Goal: Information Seeking & Learning: Find specific fact

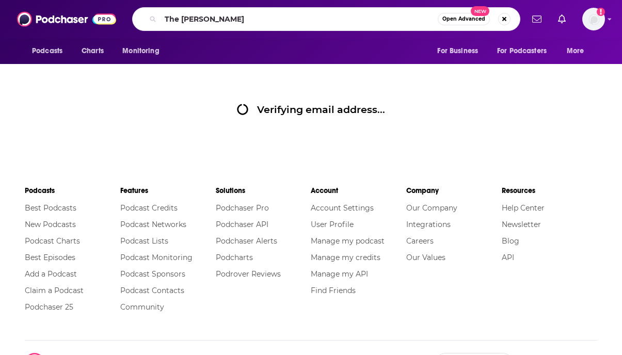
type input "The [PERSON_NAME]"
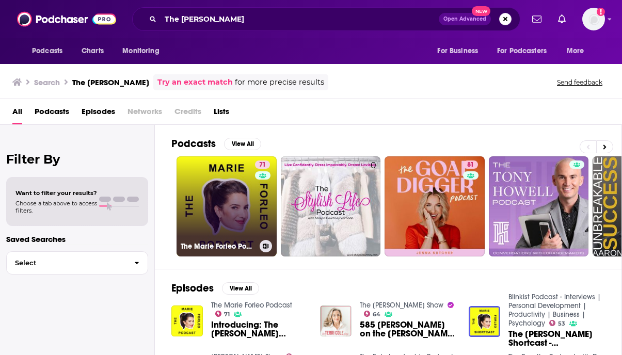
click at [250, 202] on link "71 The [PERSON_NAME] Podcast" at bounding box center [227, 206] width 100 height 100
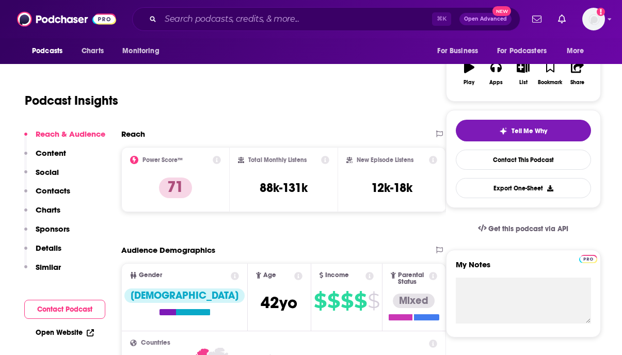
scroll to position [165, 0]
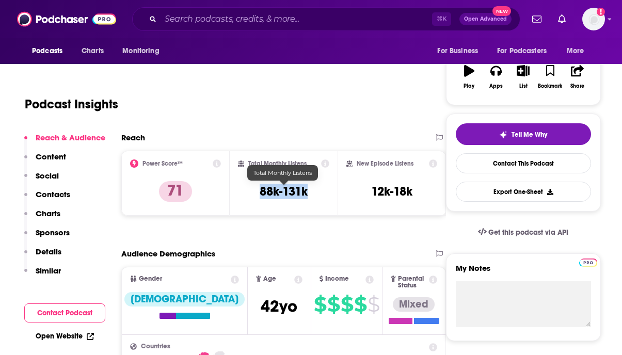
drag, startPoint x: 258, startPoint y: 192, endPoint x: 307, endPoint y: 192, distance: 49.1
click at [307, 192] on div "Total Monthly Listens 88k-131k" at bounding box center [284, 184] width 92 height 48
copy h3 "88k-131k"
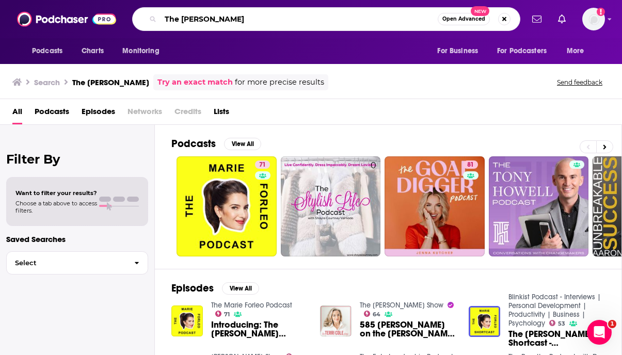
drag, startPoint x: 240, startPoint y: 18, endPoint x: 130, endPoint y: 18, distance: 110.0
click at [130, 18] on div "The [PERSON_NAME] Open Advanced New" at bounding box center [327, 19] width 394 height 24
